Goal: Task Accomplishment & Management: Manage account settings

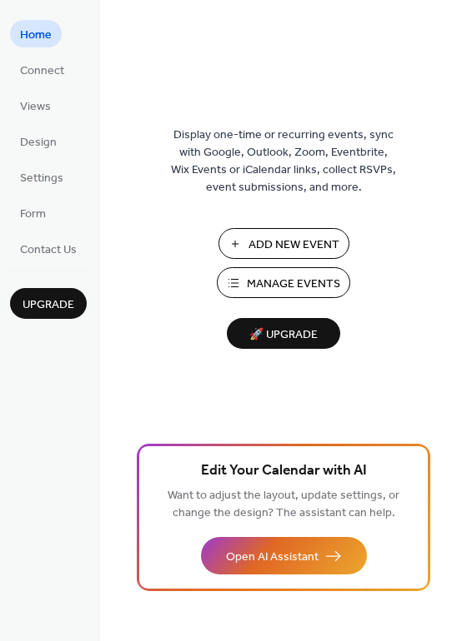
click at [329, 286] on span "Manage Events" at bounding box center [293, 284] width 93 height 17
